Goal: Check status: Check status

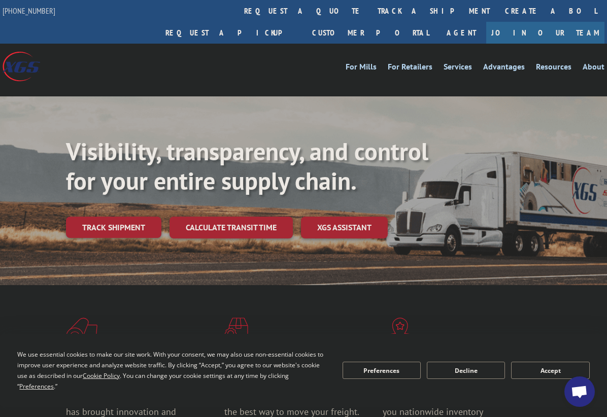
click at [574, 391] on span "Open chat" at bounding box center [579, 393] width 17 height 14
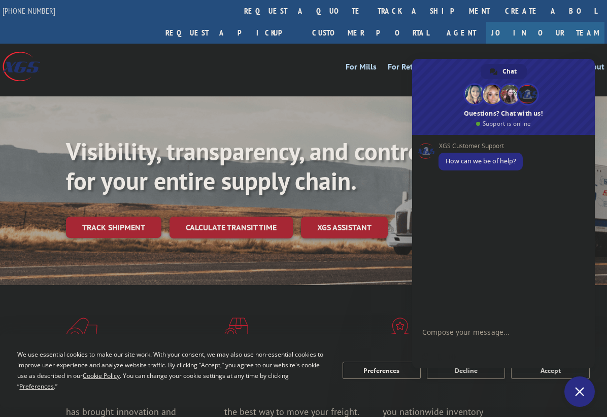
click at [478, 339] on textarea "Compose your message..." at bounding box center [492, 337] width 140 height 18
type textarea "Hi, can you help me checking PRO#17637808 please"
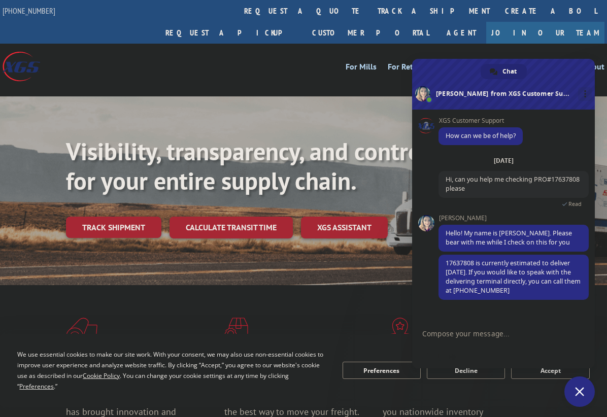
click at [527, 332] on textarea "Compose your message..." at bounding box center [492, 333] width 140 height 9
click at [487, 338] on textarea "Compose your message..." at bounding box center [492, 333] width 140 height 9
type textarea "Do you what is the freight last location"
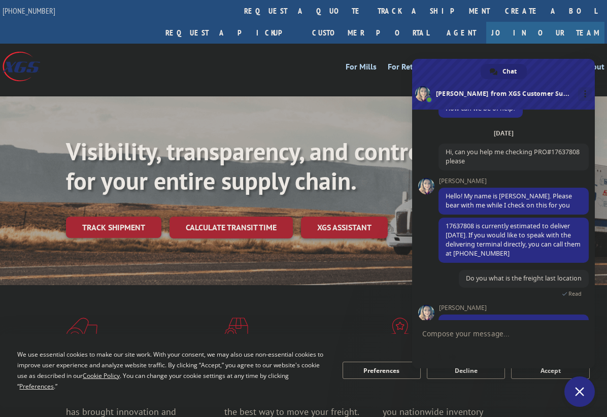
scroll to position [60, 0]
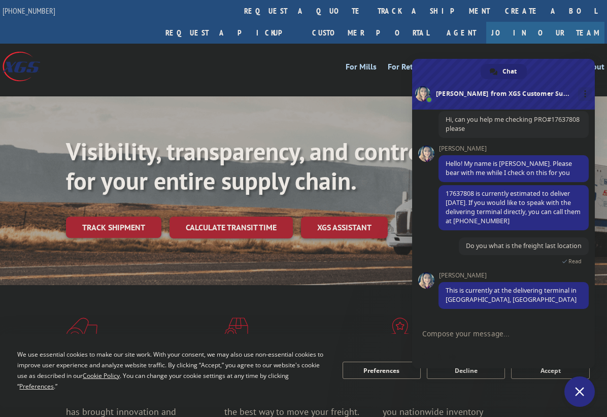
drag, startPoint x: 258, startPoint y: 11, endPoint x: 67, endPoint y: 11, distance: 191.4
click at [370, 11] on link "track a shipment" at bounding box center [433, 11] width 127 height 22
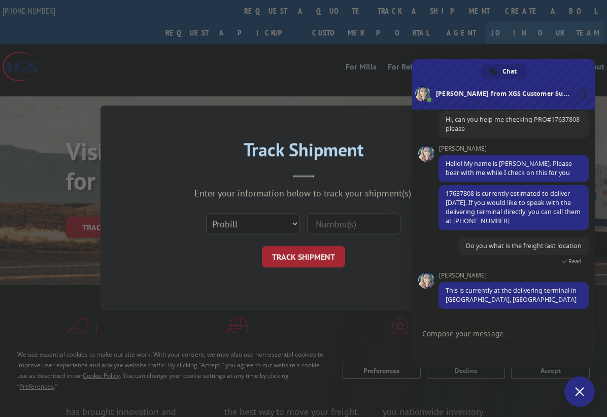
click at [339, 224] on input at bounding box center [353, 224] width 93 height 21
paste input "17637808"
type input "17637808"
click at [320, 254] on button "TRACK SHIPMENT" at bounding box center [303, 257] width 83 height 21
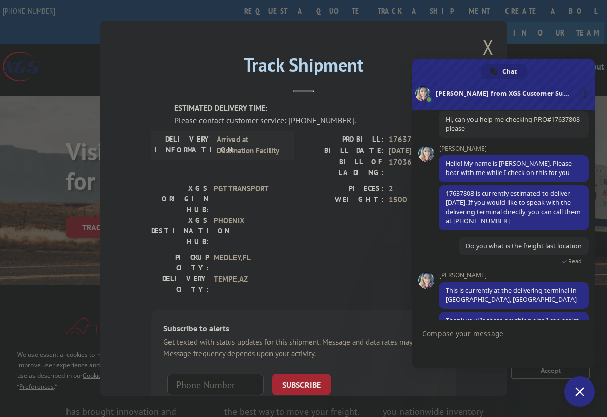
scroll to position [90, 0]
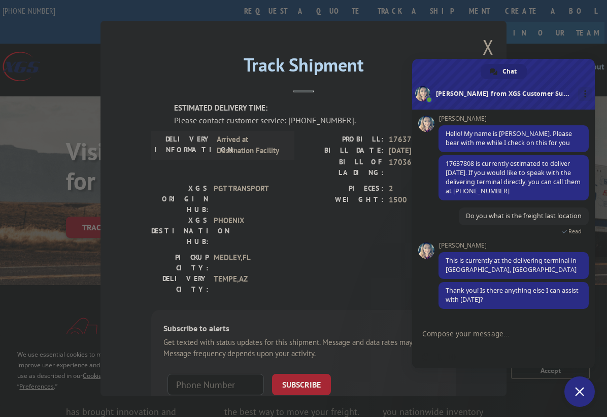
click at [508, 334] on textarea "Compose your message..." at bounding box center [492, 333] width 140 height 9
type textarea "Thanks!"
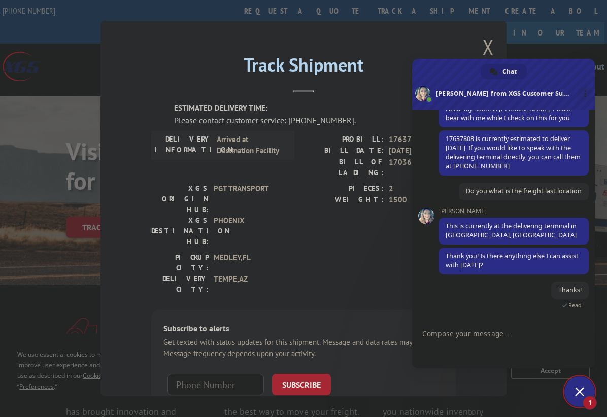
scroll to position [126, 0]
